Goal: Check status: Check status

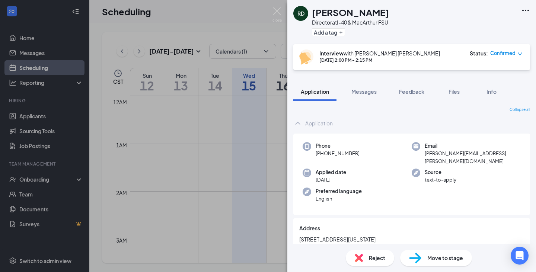
scroll to position [297, 0]
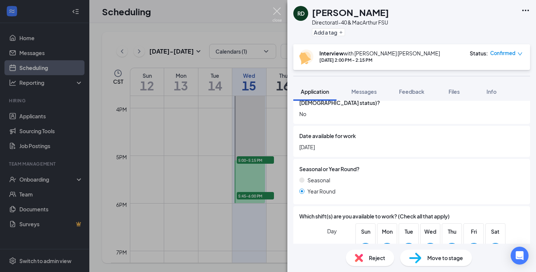
click at [276, 14] on img at bounding box center [277, 14] width 9 height 15
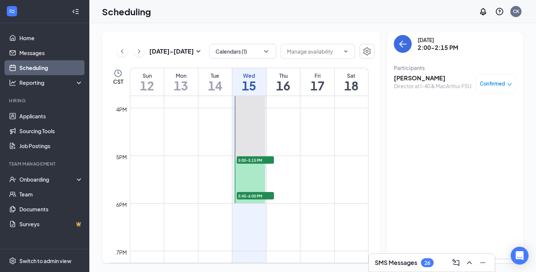
click at [411, 50] on div "[DATE] 2:00-2:15 PM" at bounding box center [455, 44] width 122 height 18
click at [404, 49] on button "back-button" at bounding box center [403, 44] width 18 height 18
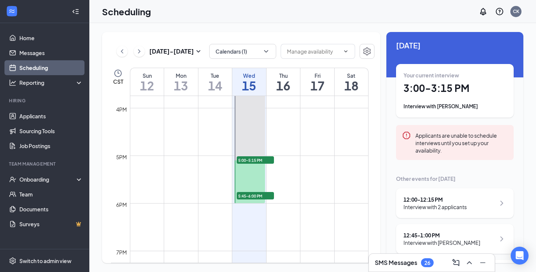
click at [453, 100] on div "Your current interview 3:00 - 3:15 PM Interview with [PERSON_NAME]" at bounding box center [455, 91] width 103 height 39
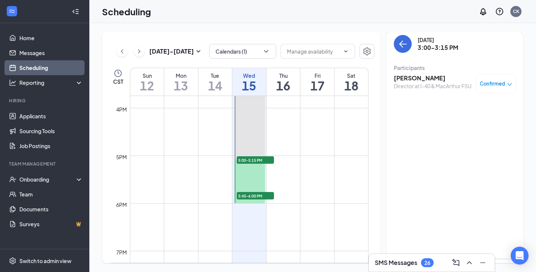
click at [408, 82] on h3 "[PERSON_NAME]" at bounding box center [433, 78] width 78 height 8
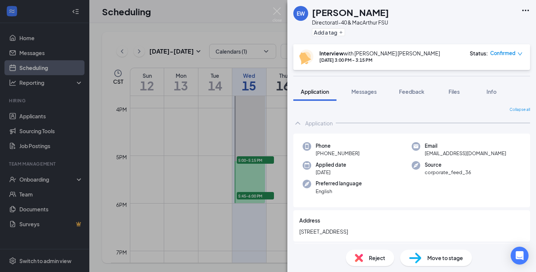
click at [437, 197] on div "Phone [PHONE_NUMBER] Email [EMAIL_ADDRESS][DOMAIN_NAME] Applied date [DATE] Sou…" at bounding box center [412, 171] width 237 height 74
